Goal: Transaction & Acquisition: Purchase product/service

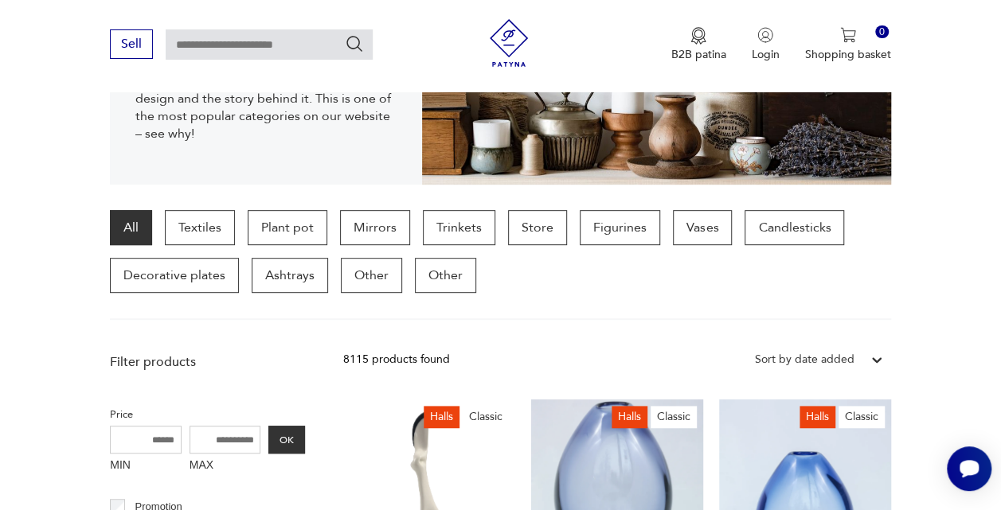
scroll to position [342, 0]
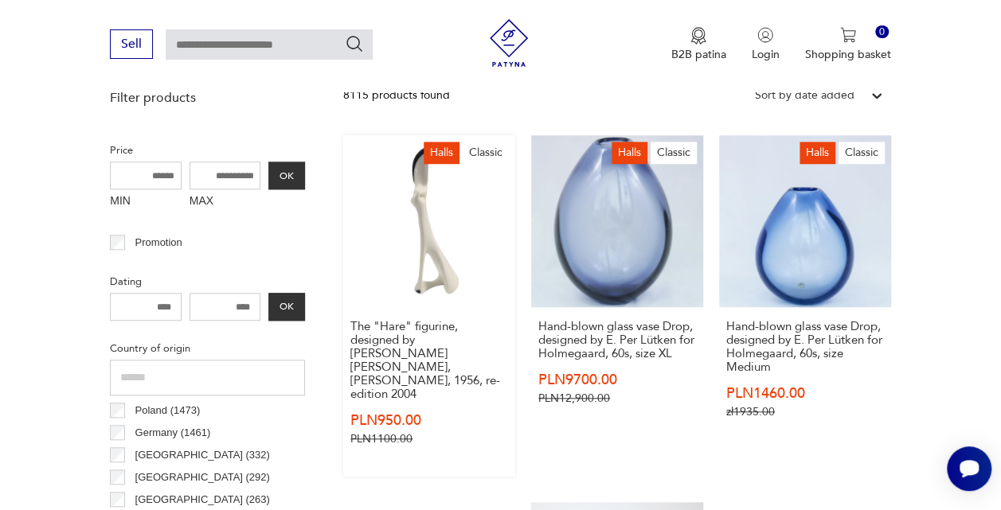
click at [395, 222] on link "Halls Classic The "Hare" figurine, designed by [PERSON_NAME] [PERSON_NAME], [PE…" at bounding box center [429, 306] width 172 height 342
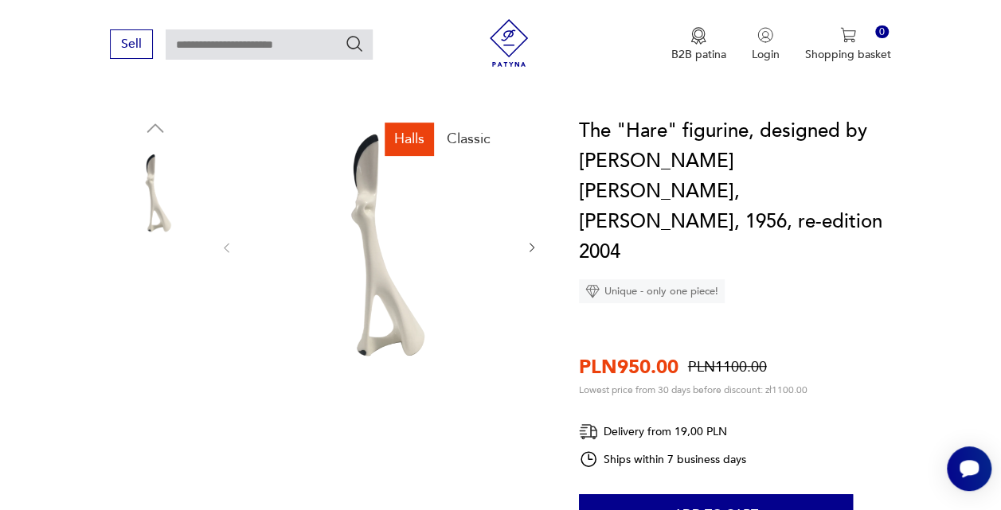
scroll to position [239, 0]
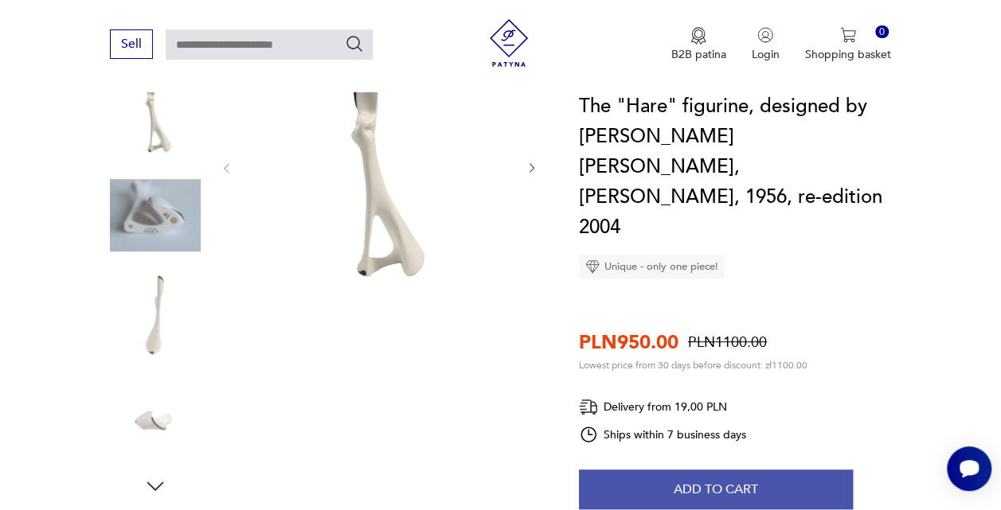
click at [656, 470] on button "Add to cart" at bounding box center [716, 490] width 274 height 40
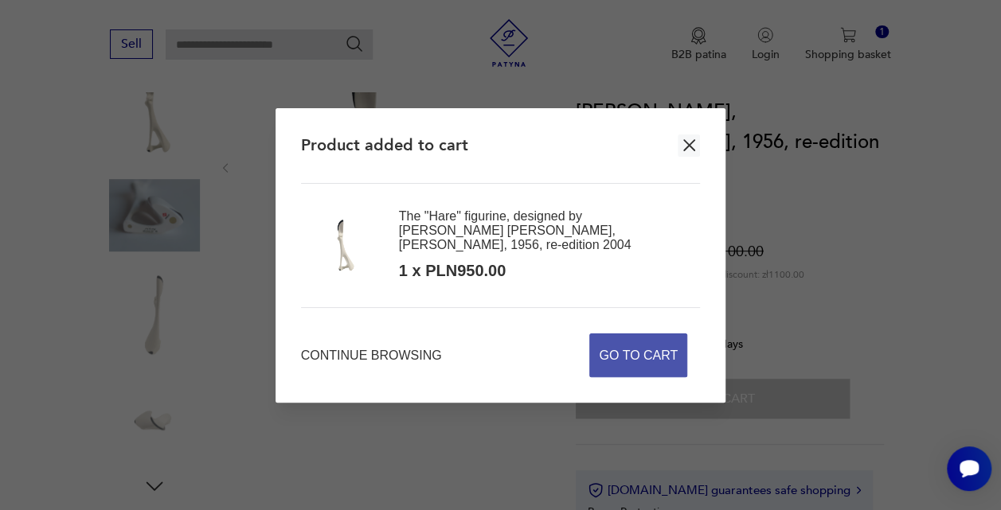
click at [630, 334] on span "Go to cart" at bounding box center [638, 355] width 79 height 42
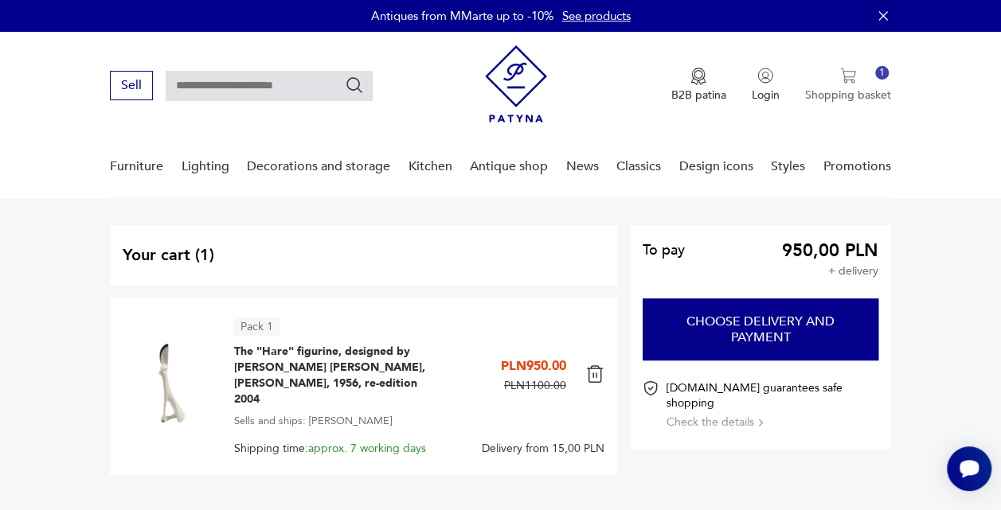
click at [854, 80] on img "button" at bounding box center [848, 76] width 16 height 16
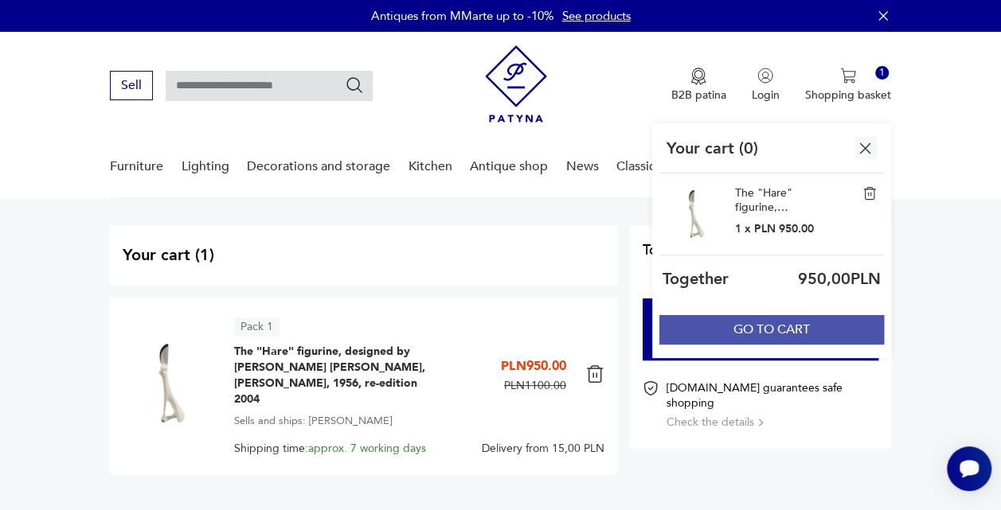
click at [742, 330] on font "GO TO CART" at bounding box center [771, 330] width 76 height 18
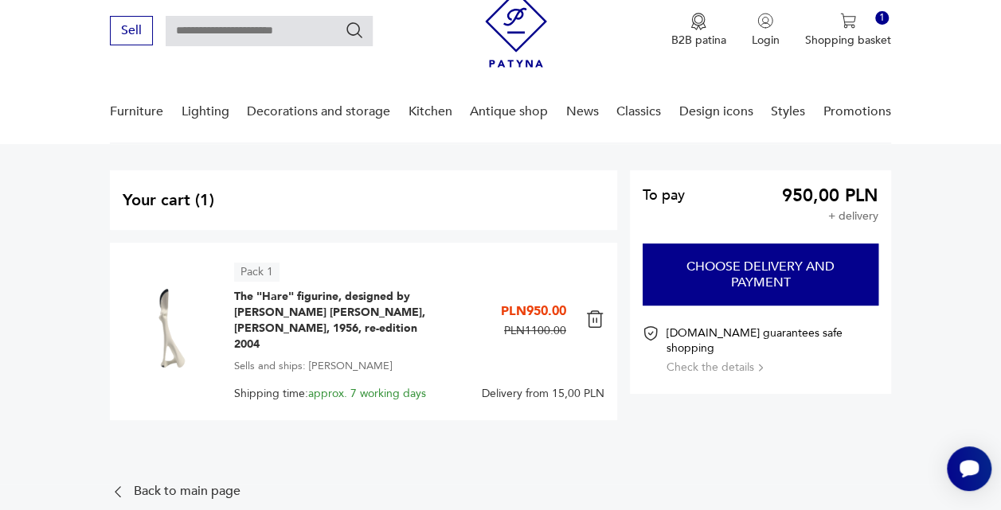
scroll to position [80, 0]
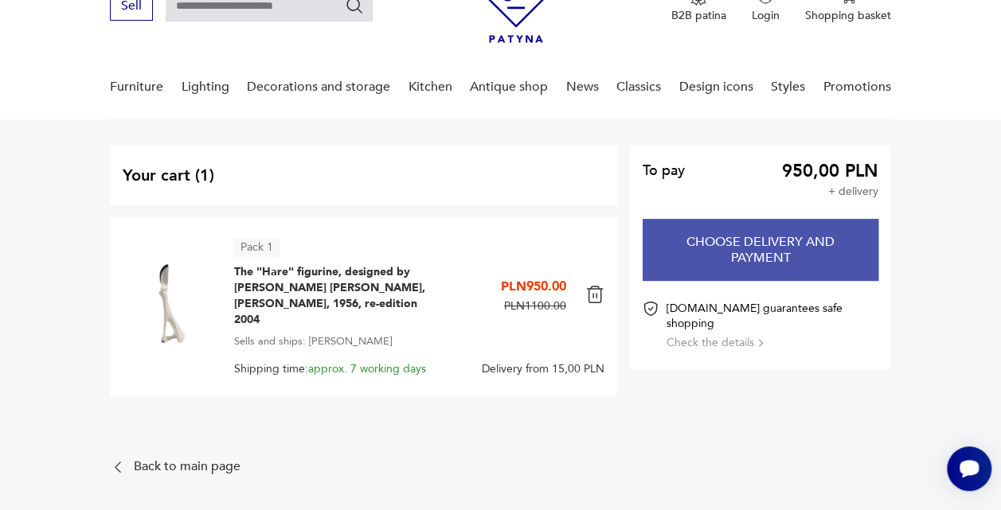
click at [699, 264] on button "Choose delivery and payment" at bounding box center [761, 250] width 236 height 62
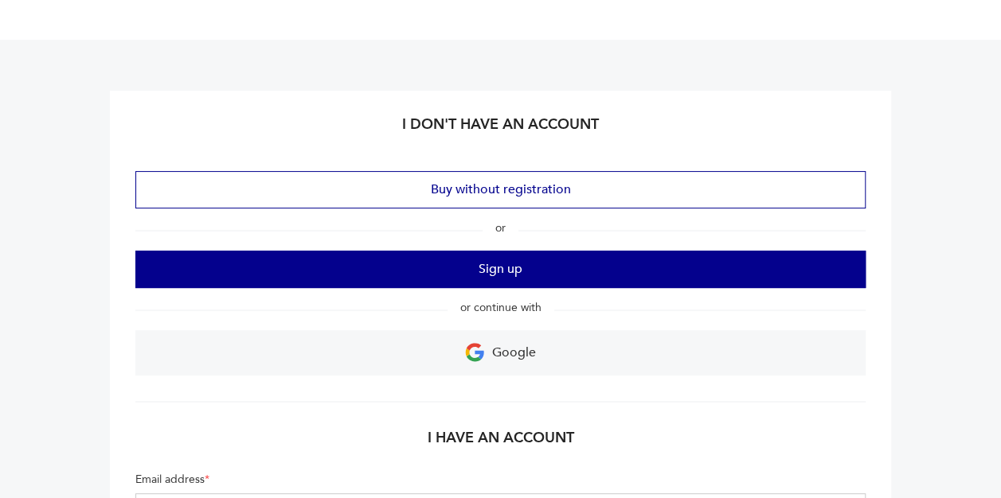
scroll to position [159, 0]
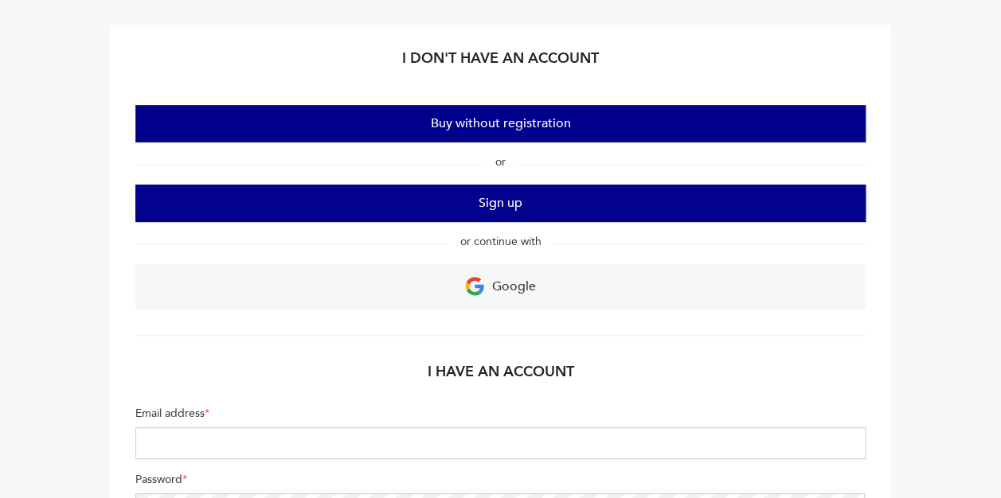
click at [473, 116] on button "Buy without registration" at bounding box center [499, 123] width 729 height 37
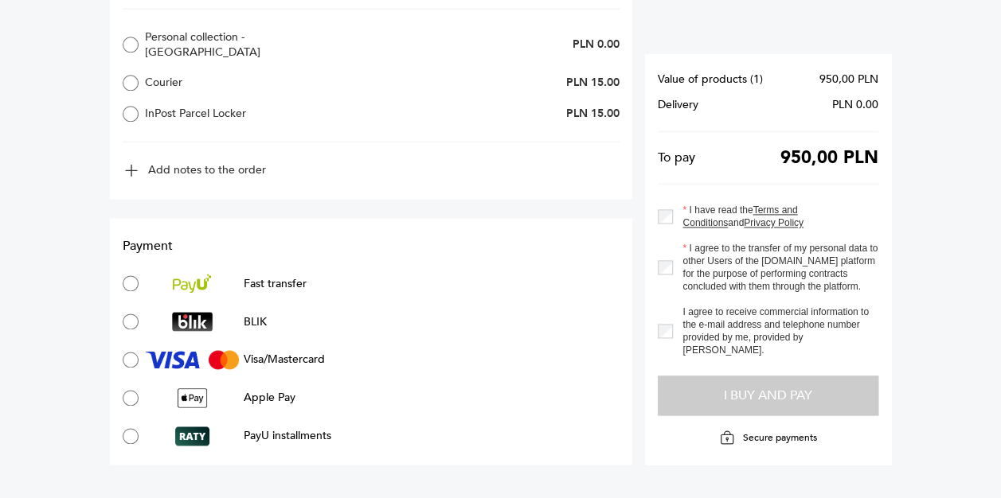
scroll to position [1035, 0]
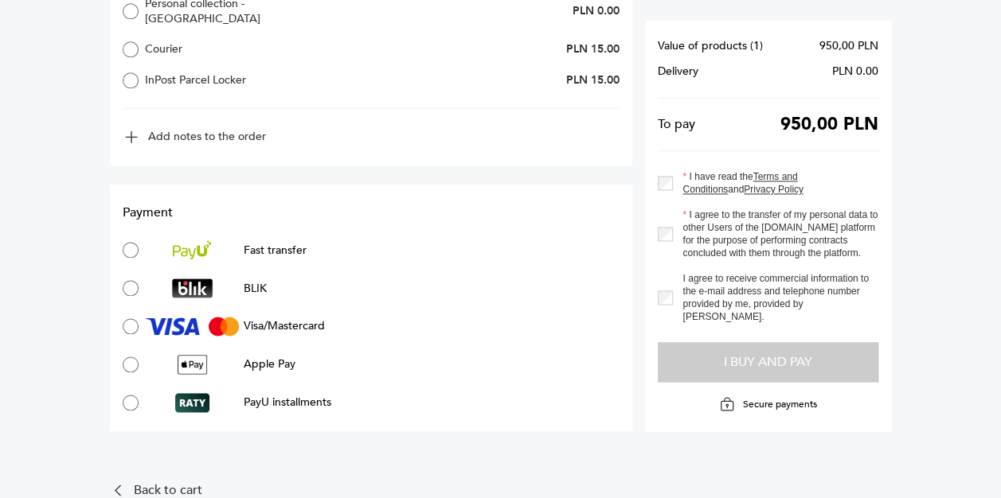
click at [140, 355] on div at bounding box center [192, 364] width 104 height 19
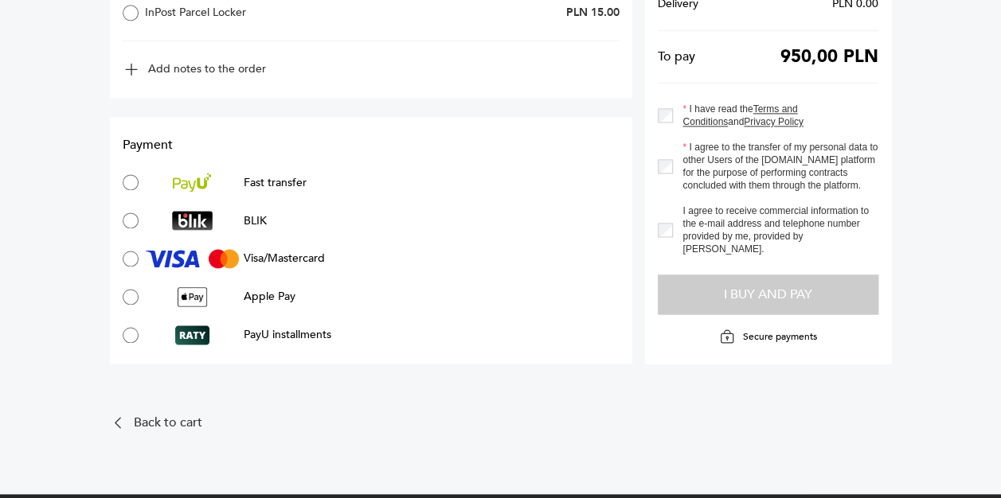
scroll to position [1186, 0]
